Goal: Task Accomplishment & Management: Use online tool/utility

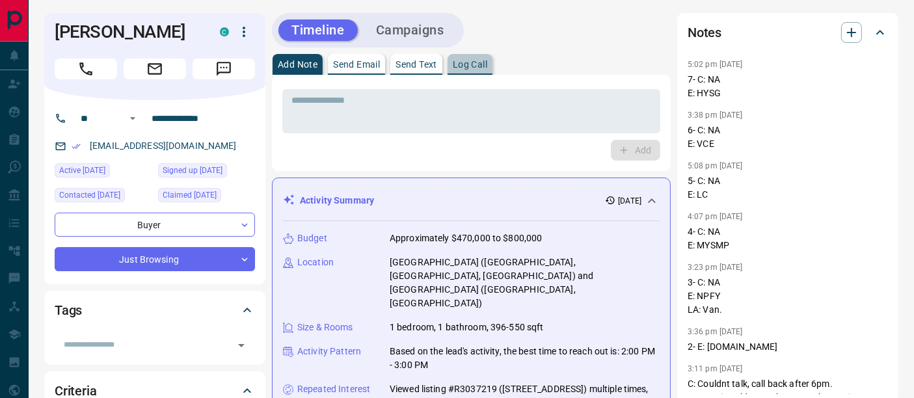
click at [480, 65] on p "Log Call" at bounding box center [470, 64] width 34 height 9
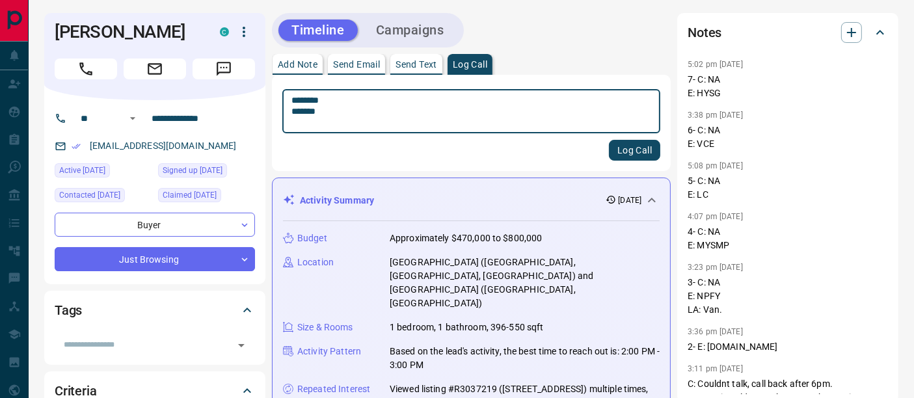
type textarea "******** *******"
click at [631, 152] on button "Log Call" at bounding box center [634, 150] width 51 height 21
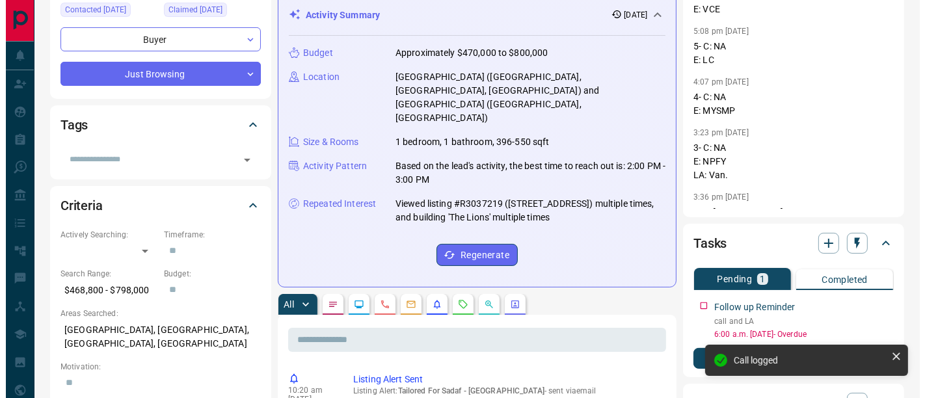
scroll to position [289, 0]
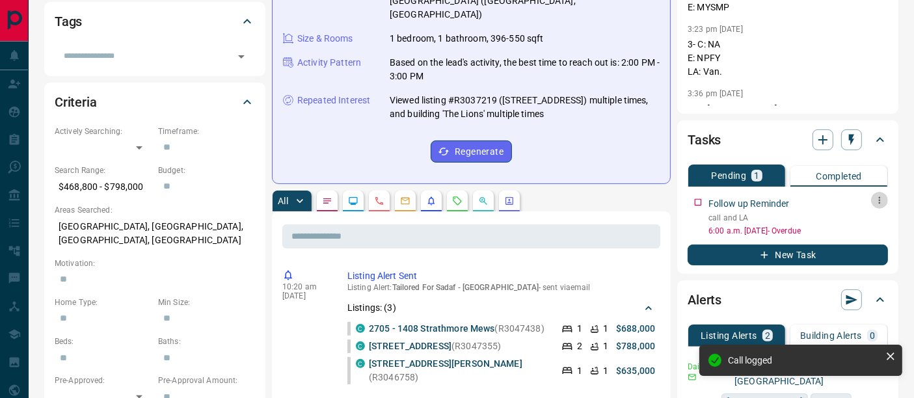
click at [883, 196] on icon "button" at bounding box center [880, 200] width 10 height 10
click at [869, 229] on li "Edit" at bounding box center [858, 225] width 57 height 20
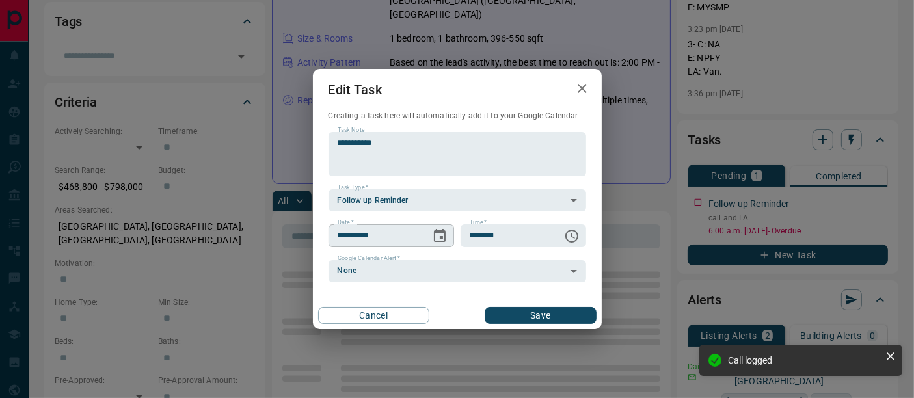
click at [448, 236] on icon "Choose date, selected date is Sep 12, 2025" at bounding box center [440, 236] width 16 height 16
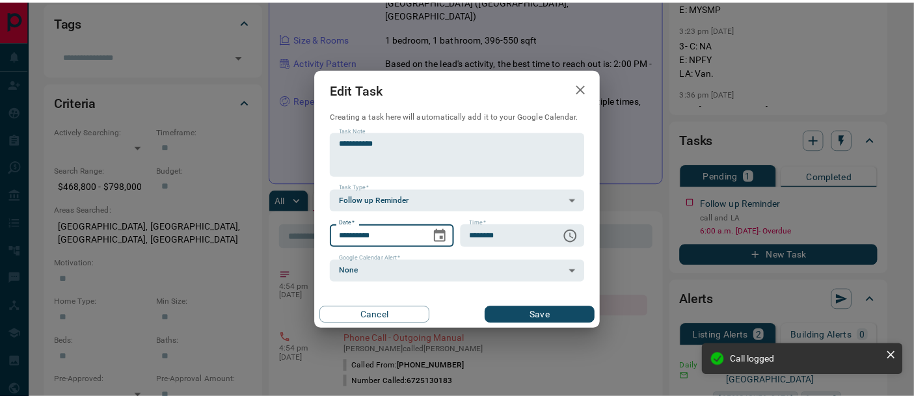
scroll to position [0, 0]
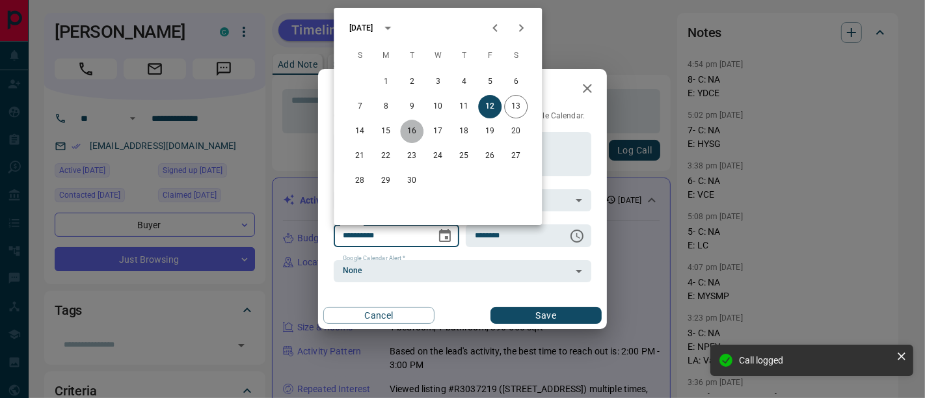
click at [416, 135] on button "16" at bounding box center [411, 131] width 23 height 23
type input "**********"
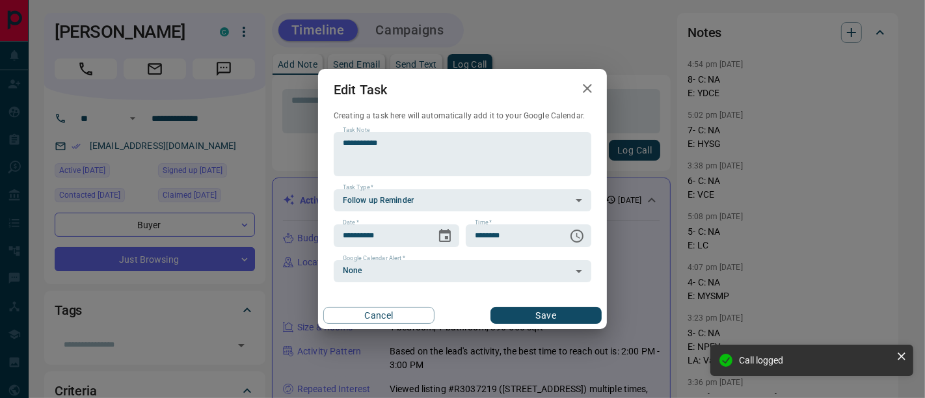
click at [518, 312] on button "Save" at bounding box center [546, 315] width 111 height 17
